Goal: Transaction & Acquisition: Purchase product/service

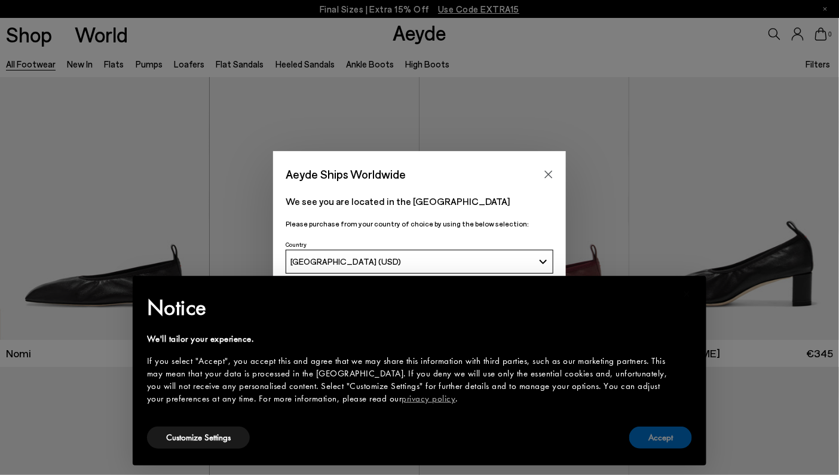
click at [645, 436] on button "Accept" at bounding box center [660, 438] width 63 height 22
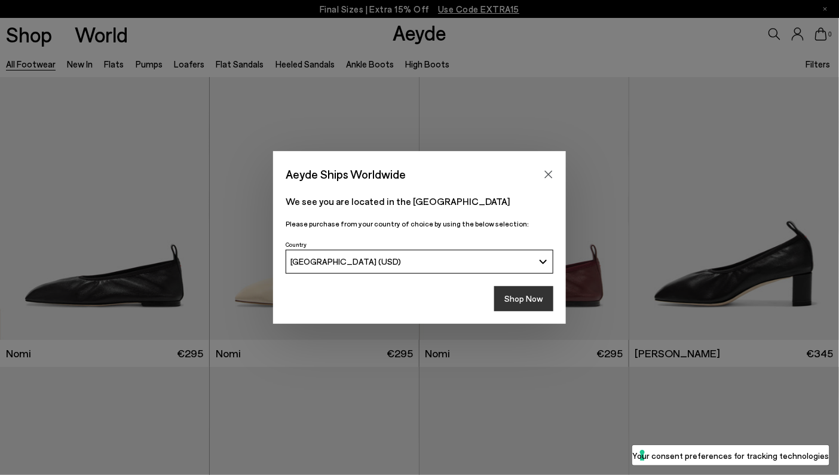
click at [538, 300] on button "Shop Now" at bounding box center [523, 298] width 59 height 25
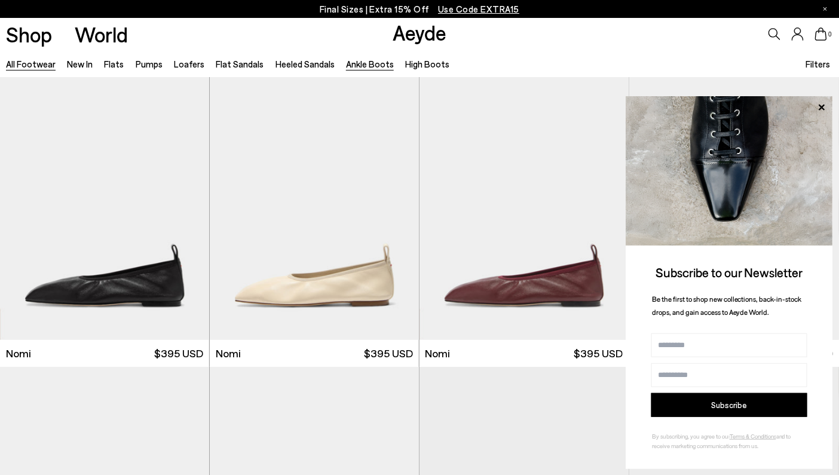
click at [373, 63] on link "Ankle Boots" at bounding box center [370, 64] width 48 height 11
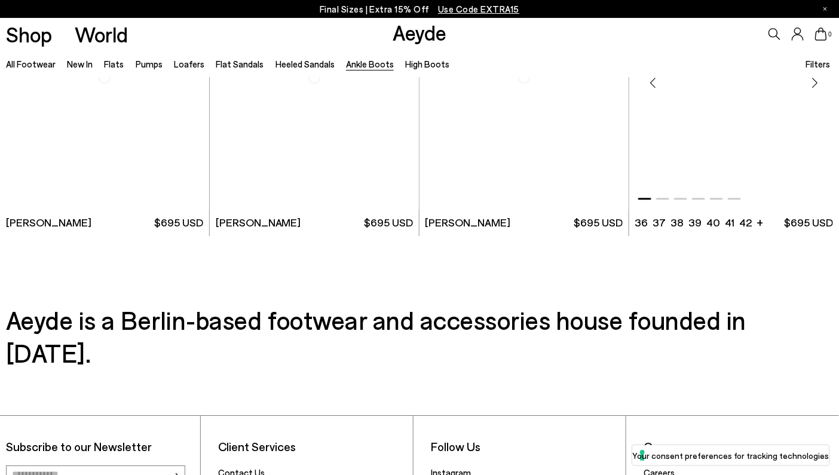
scroll to position [2330, 0]
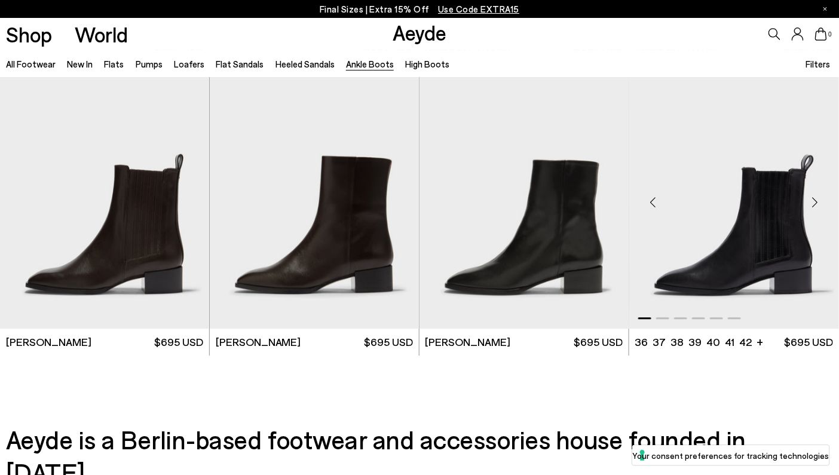
click at [815, 204] on div "Next slide" at bounding box center [815, 202] width 36 height 36
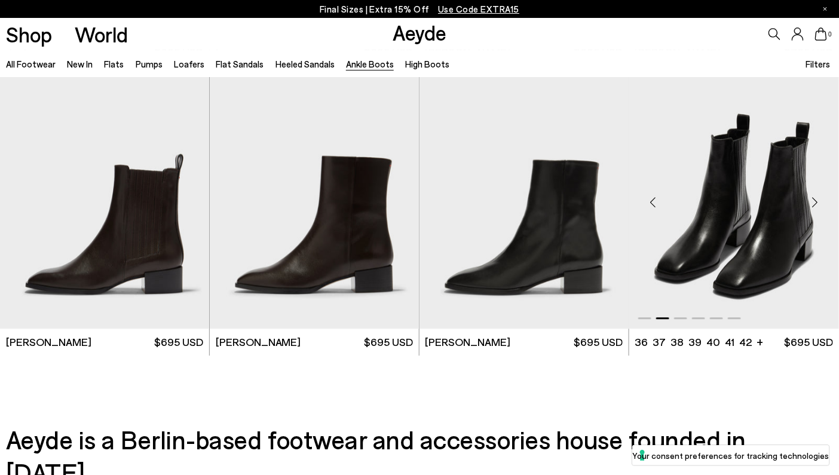
click at [815, 204] on div "Next slide" at bounding box center [815, 202] width 36 height 36
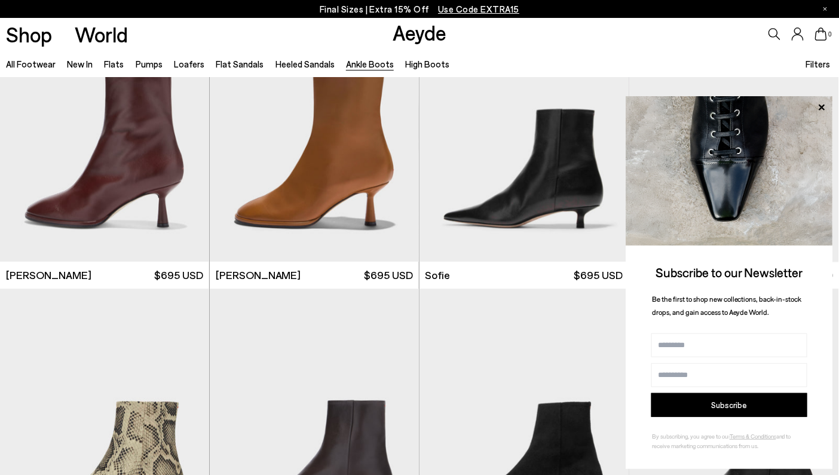
scroll to position [722, 0]
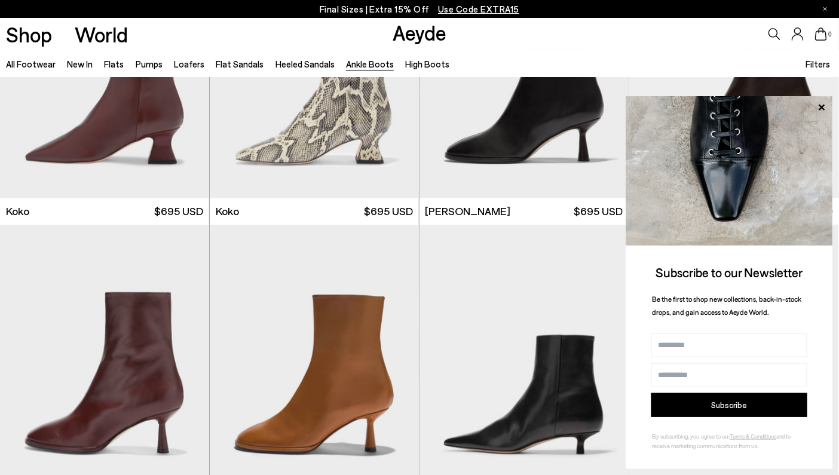
click at [821, 106] on icon at bounding box center [822, 107] width 6 height 6
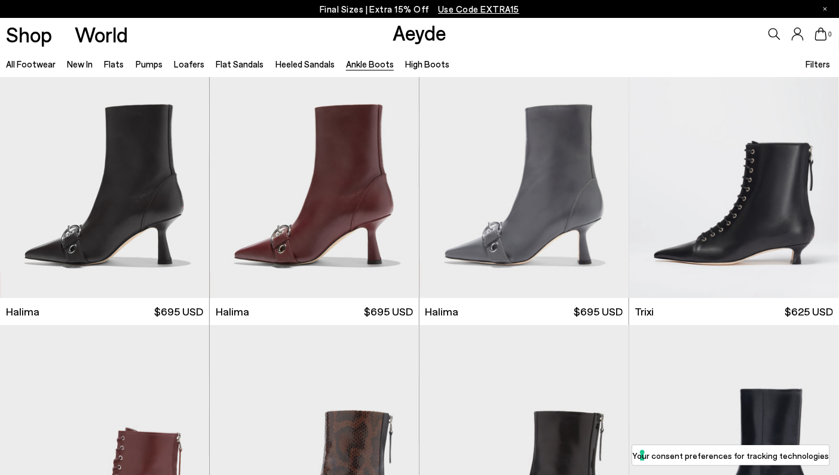
scroll to position [0, 0]
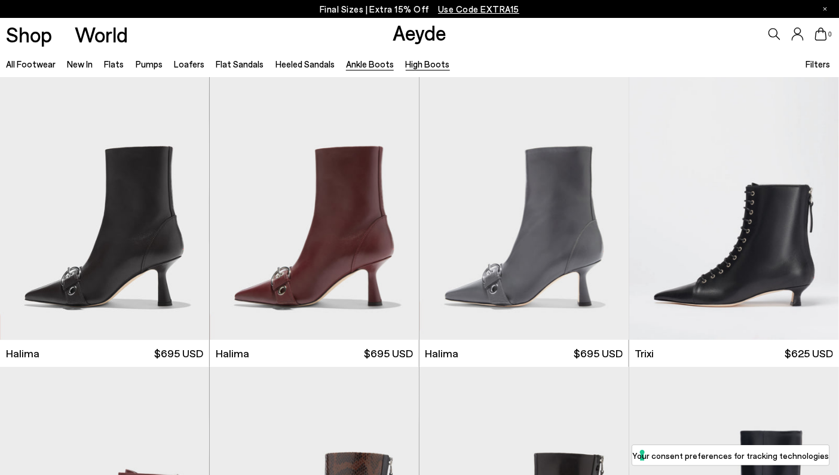
click at [409, 60] on link "High Boots" at bounding box center [428, 64] width 44 height 11
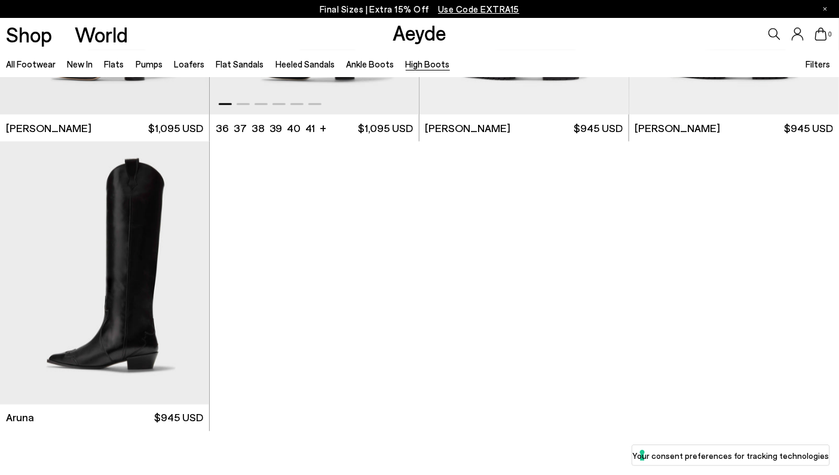
scroll to position [598, 0]
